Goal: Information Seeking & Learning: Learn about a topic

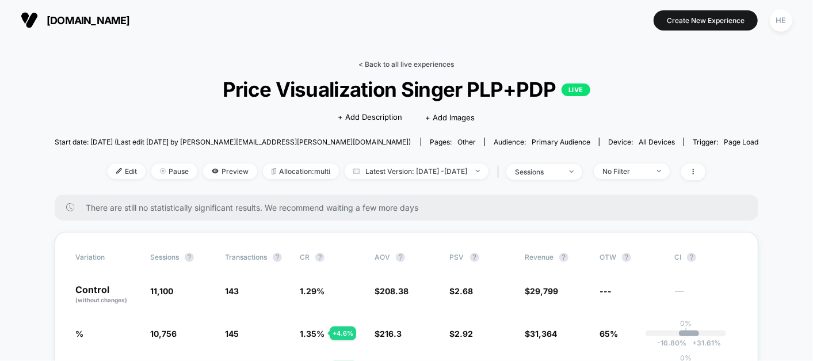
click at [412, 66] on link "< Back to all live experiences" at bounding box center [406, 64] width 95 height 9
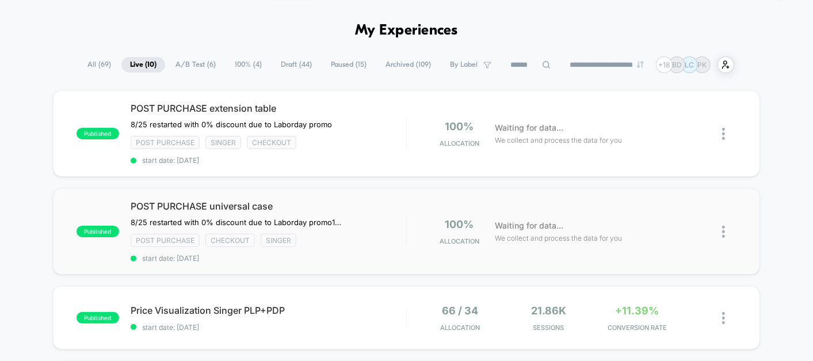
scroll to position [34, 0]
click at [382, 246] on div "POST PURCHASE universal case 8/25 restarted with 0% discount due to Laborday pr…" at bounding box center [269, 232] width 276 height 62
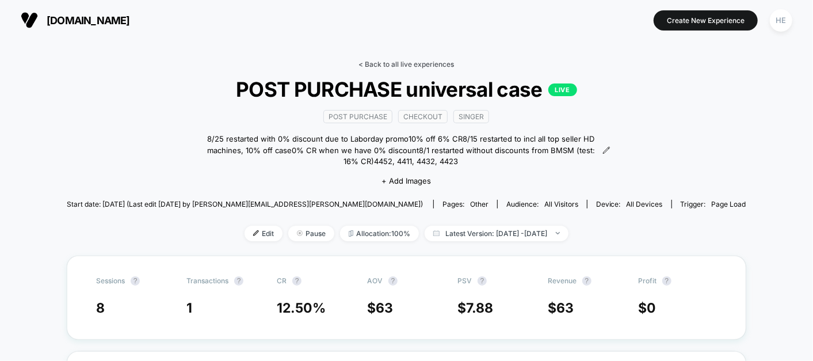
click at [422, 62] on link "< Back to all live experiences" at bounding box center [406, 64] width 95 height 9
